Goal: Information Seeking & Learning: Understand process/instructions

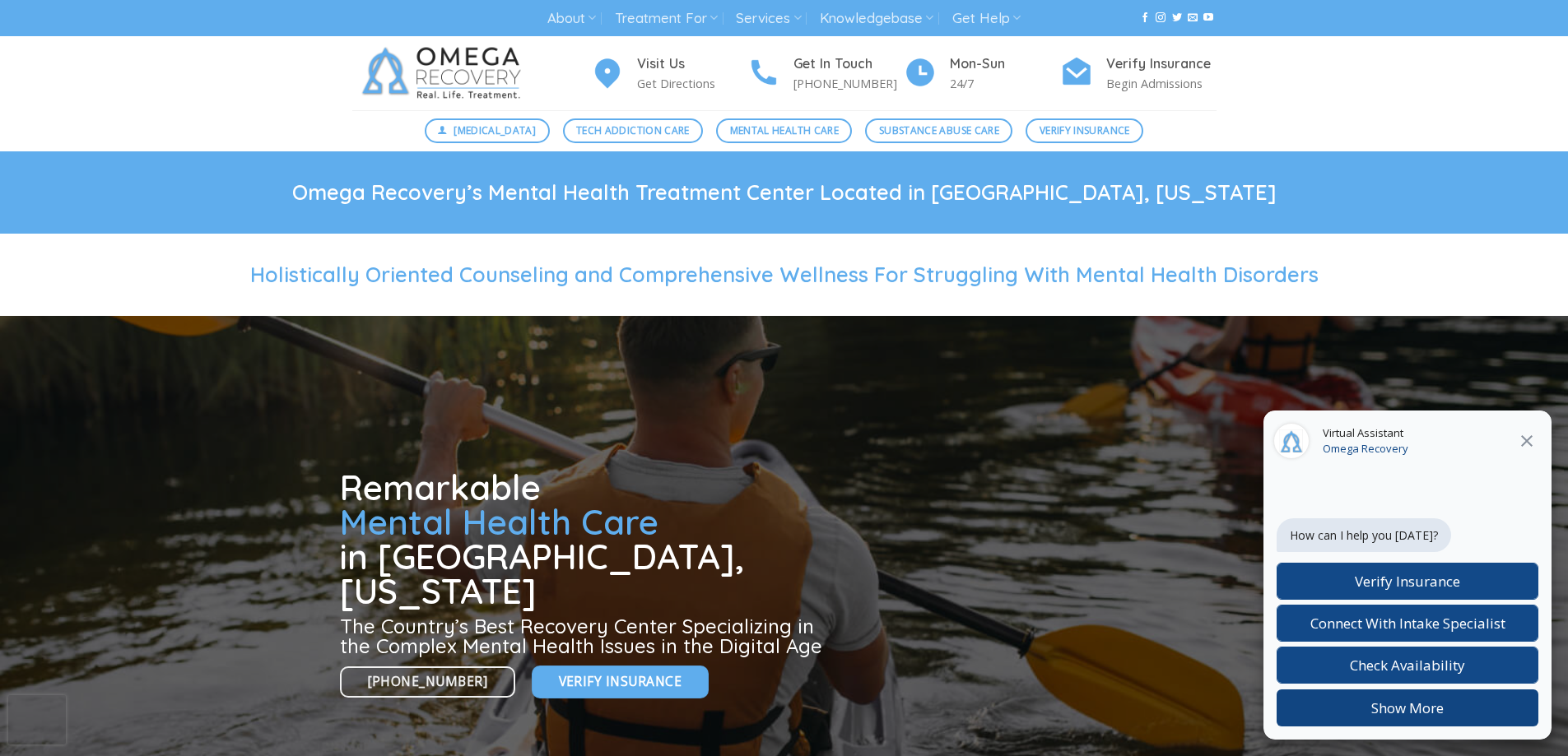
click at [1434, 711] on button "Show More" at bounding box center [1407, 708] width 261 height 37
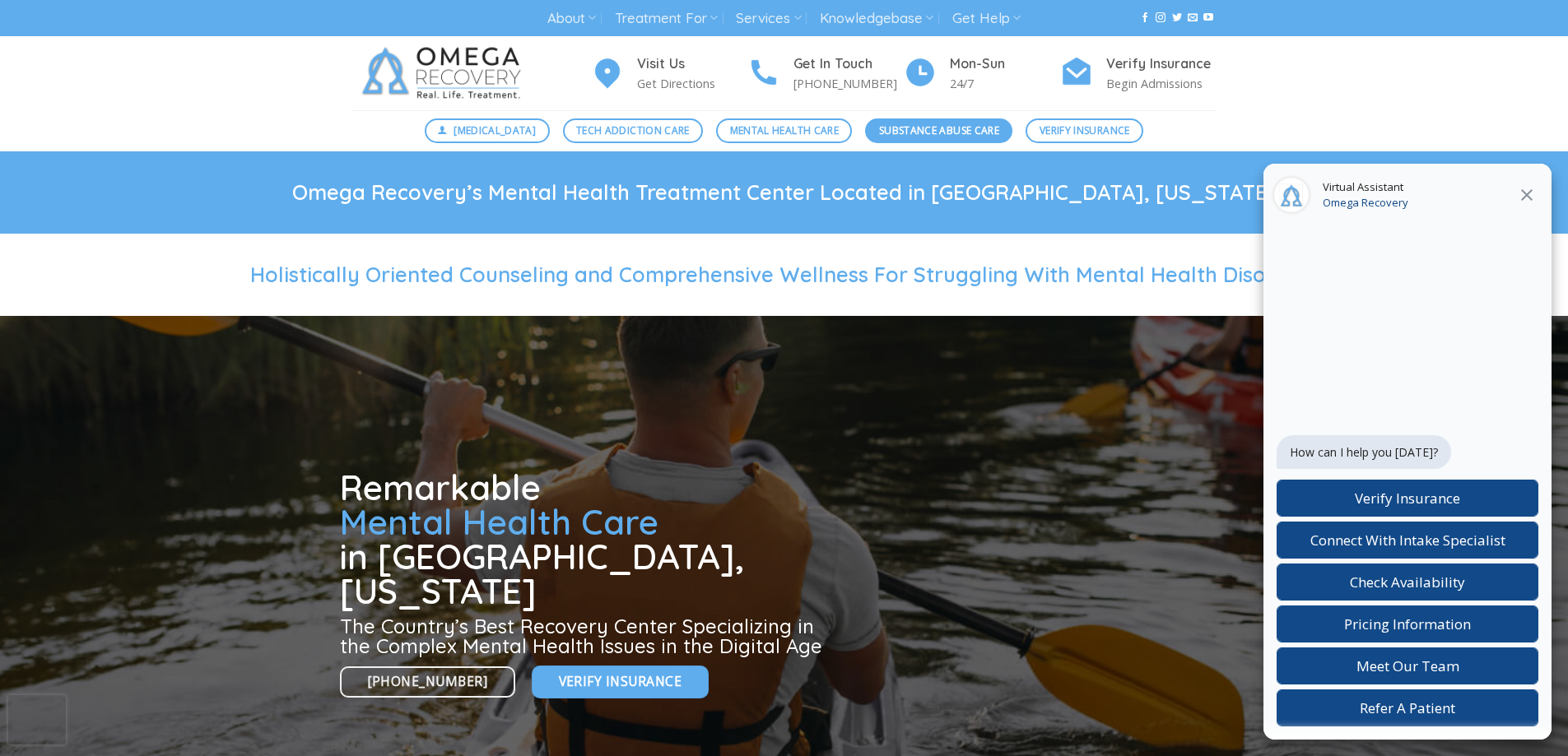
click at [936, 128] on span "Substance Abuse Care" at bounding box center [939, 131] width 120 height 16
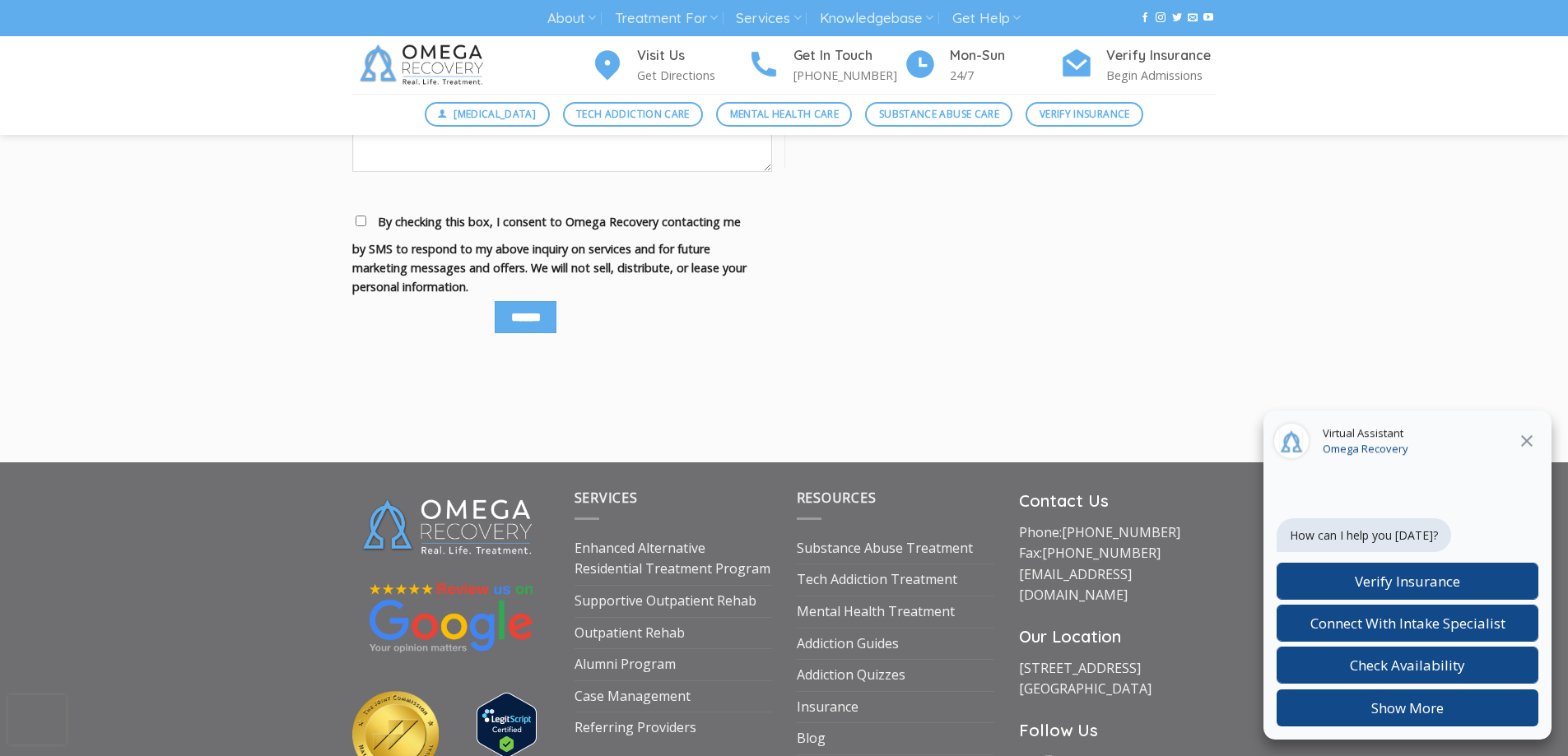
scroll to position [2243, 0]
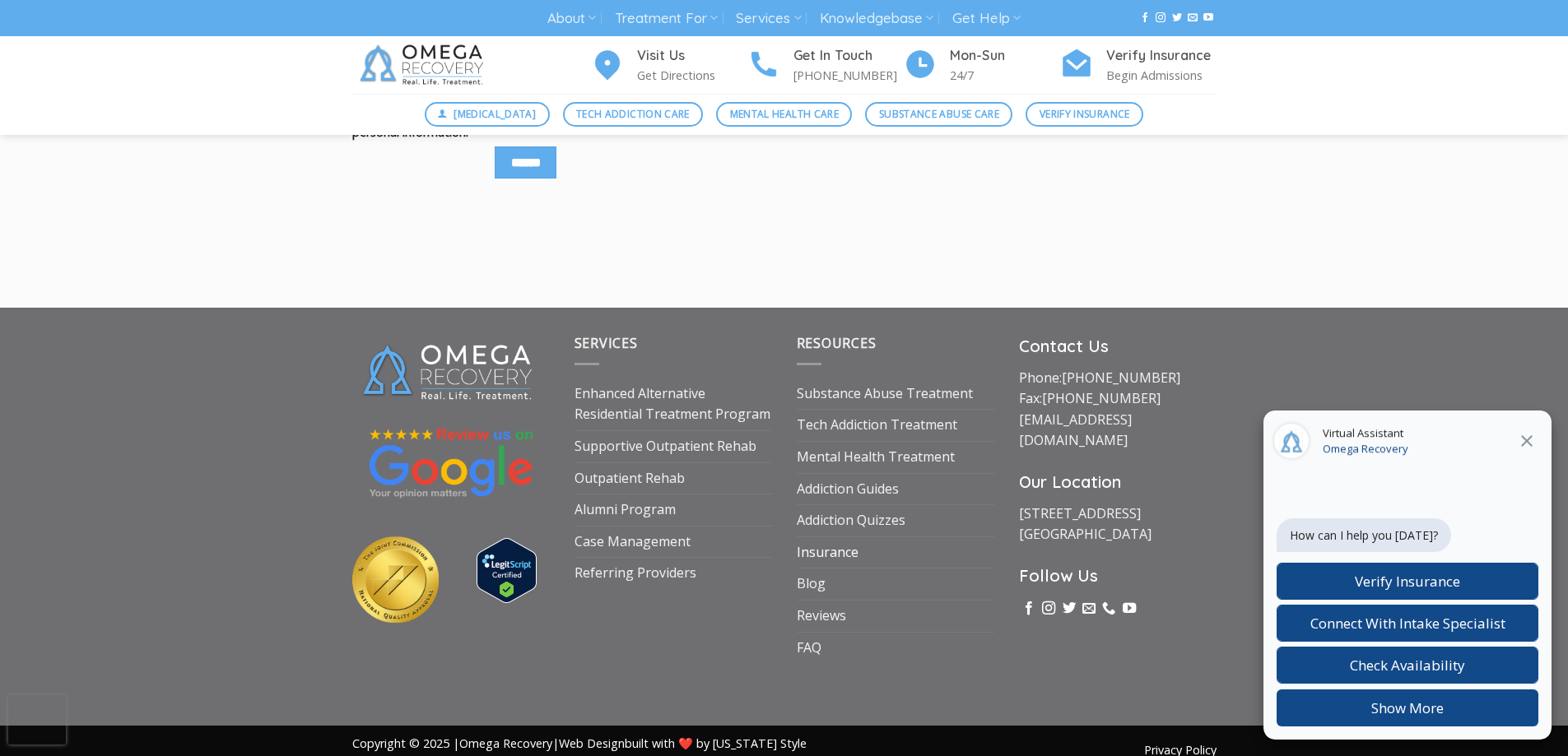
click at [838, 538] on link "Insurance" at bounding box center [827, 553] width 62 height 31
